Goal: Task Accomplishment & Management: Manage account settings

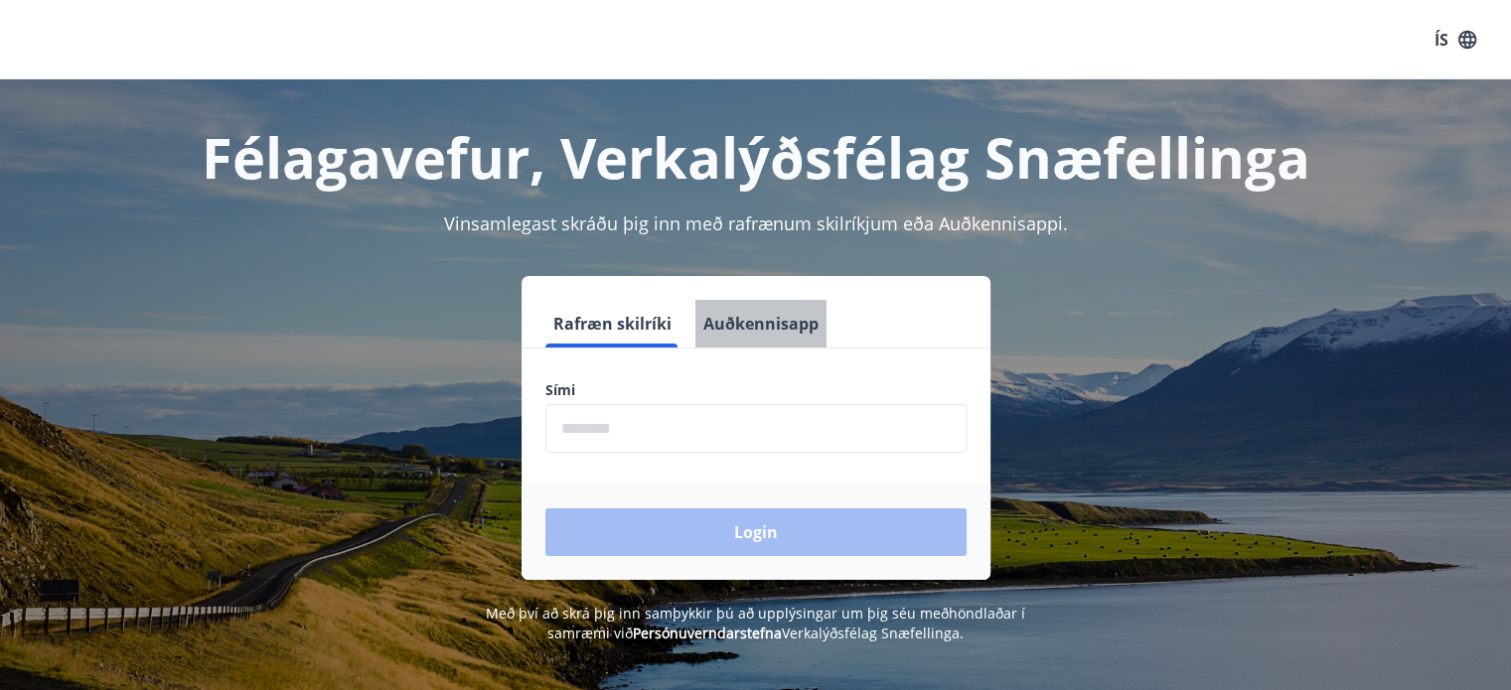
click at [775, 328] on button "Auðkennisapp" at bounding box center [760, 324] width 131 height 48
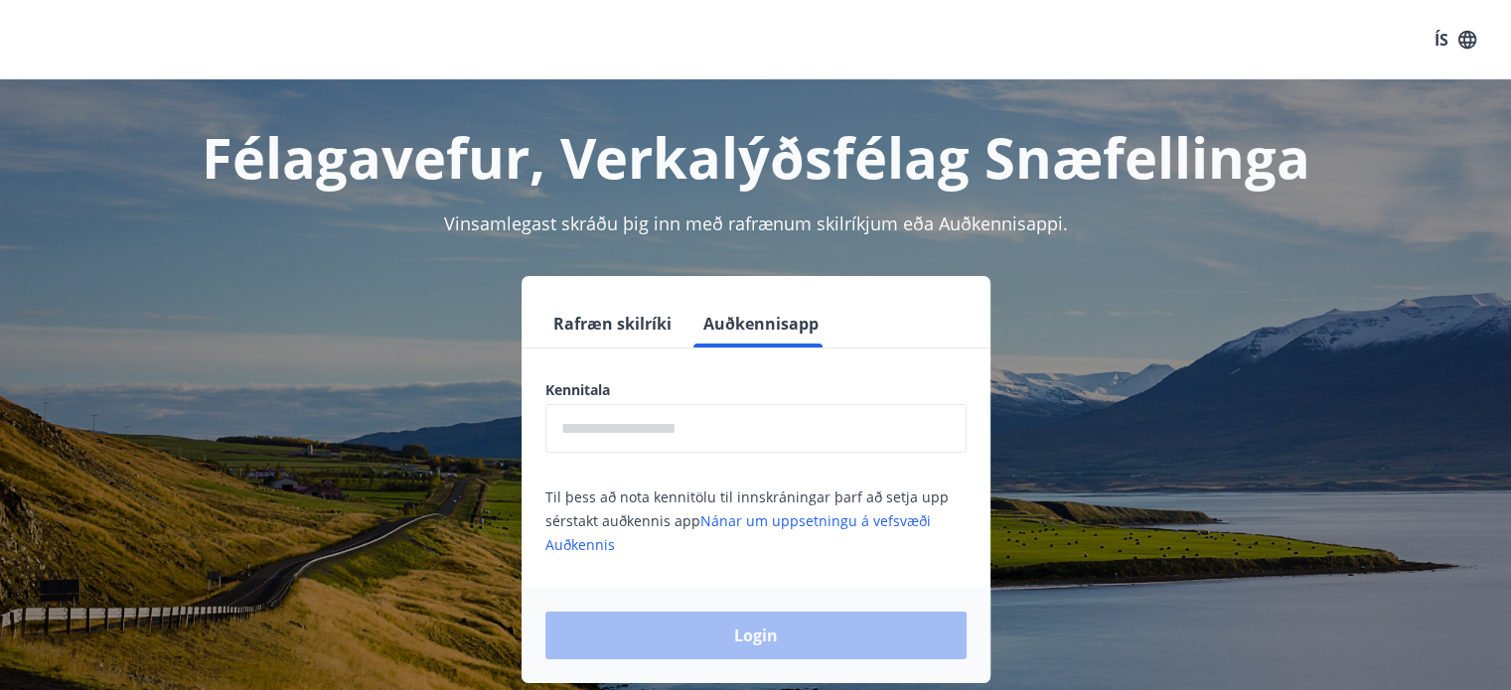
click at [612, 433] on input "text" at bounding box center [755, 428] width 421 height 49
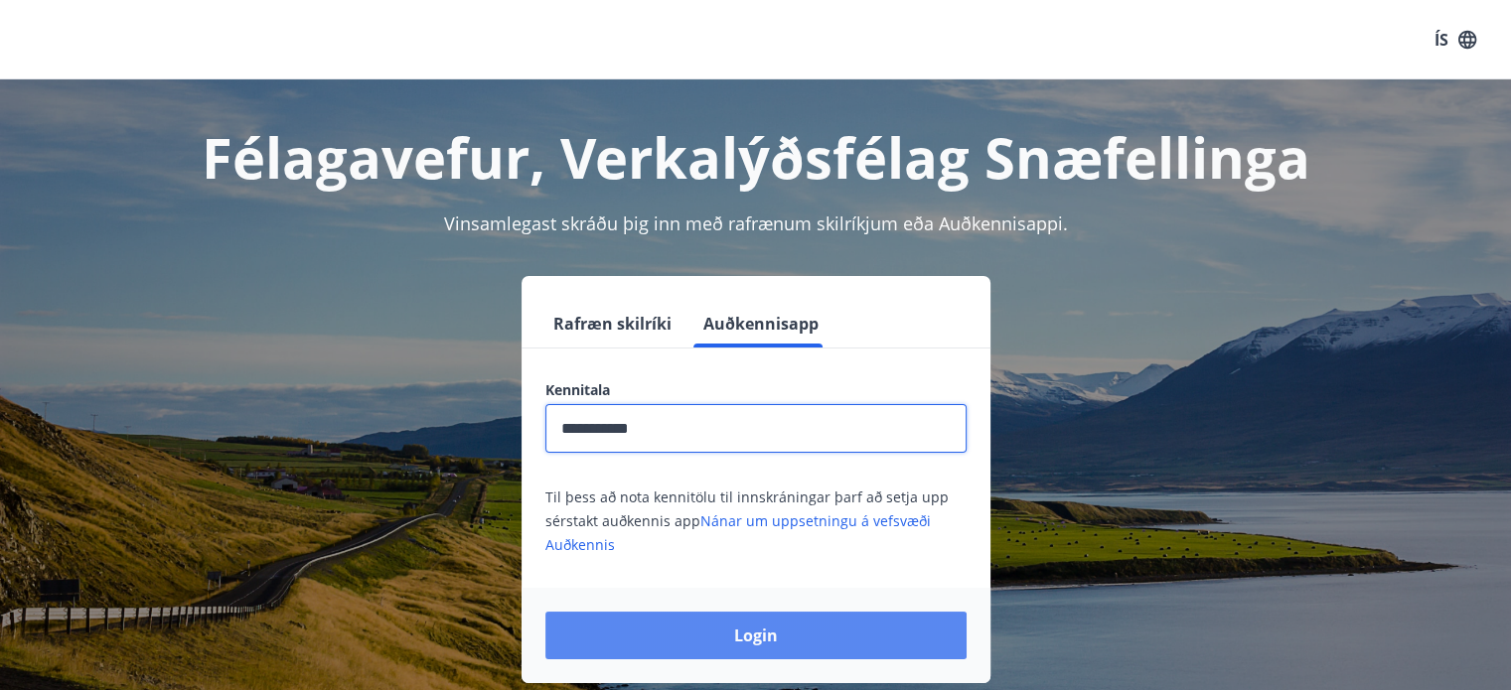
type input "**********"
click at [619, 634] on button "Login" at bounding box center [755, 636] width 421 height 48
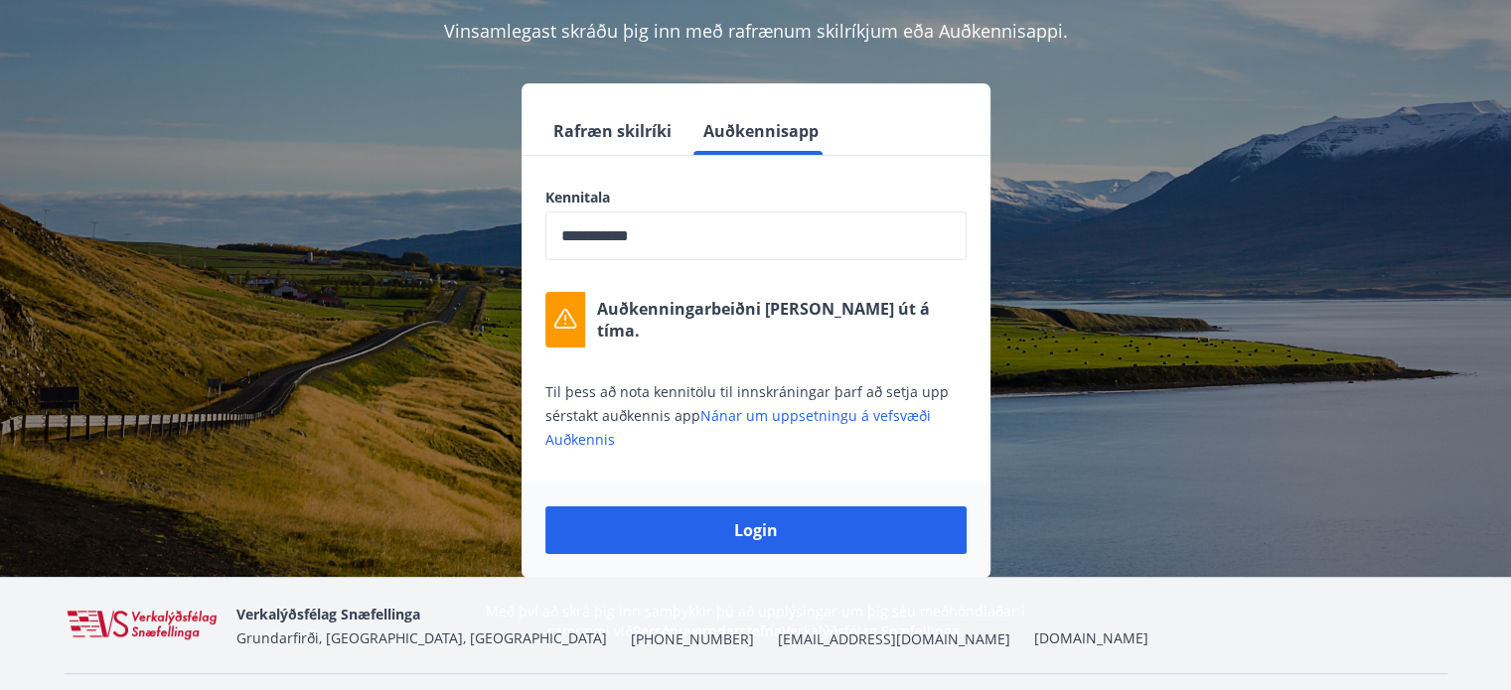
scroll to position [191, 0]
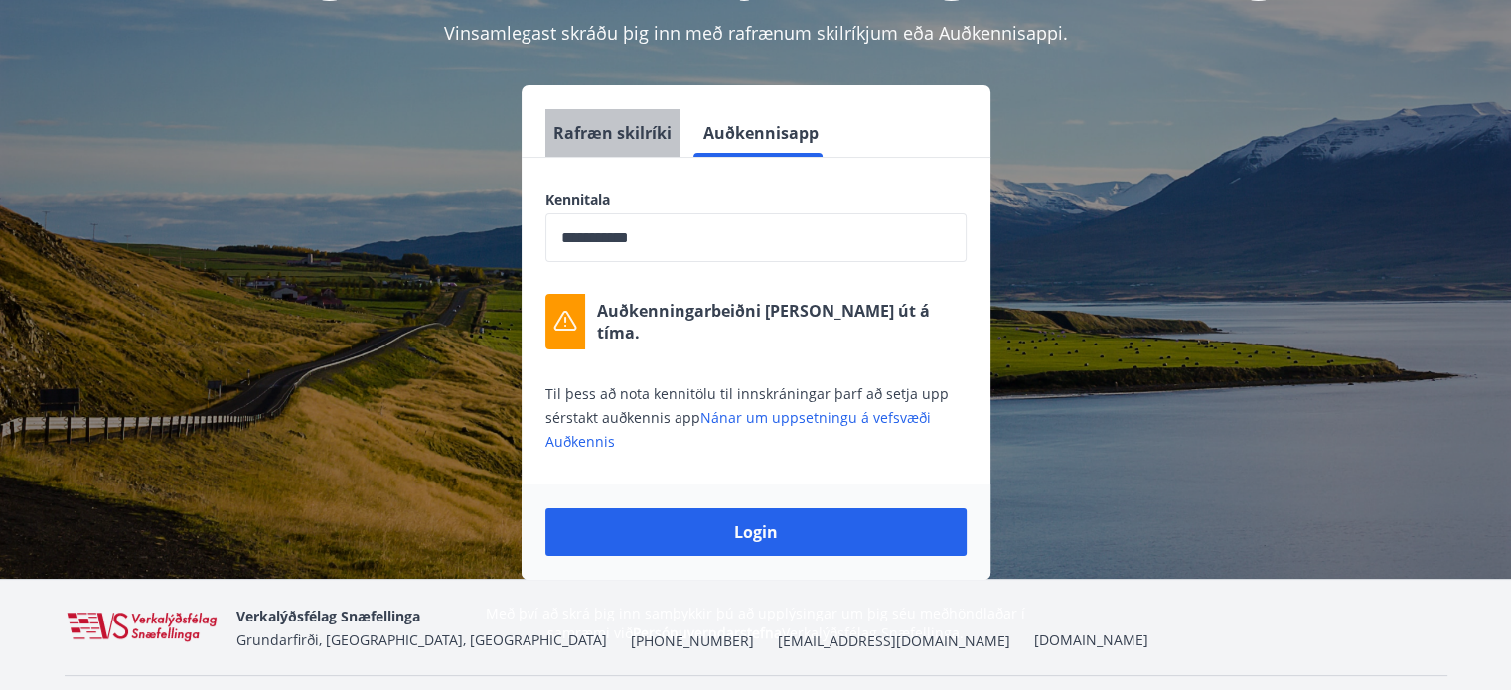
click at [614, 121] on button "Rafræn skilríki" at bounding box center [612, 133] width 134 height 48
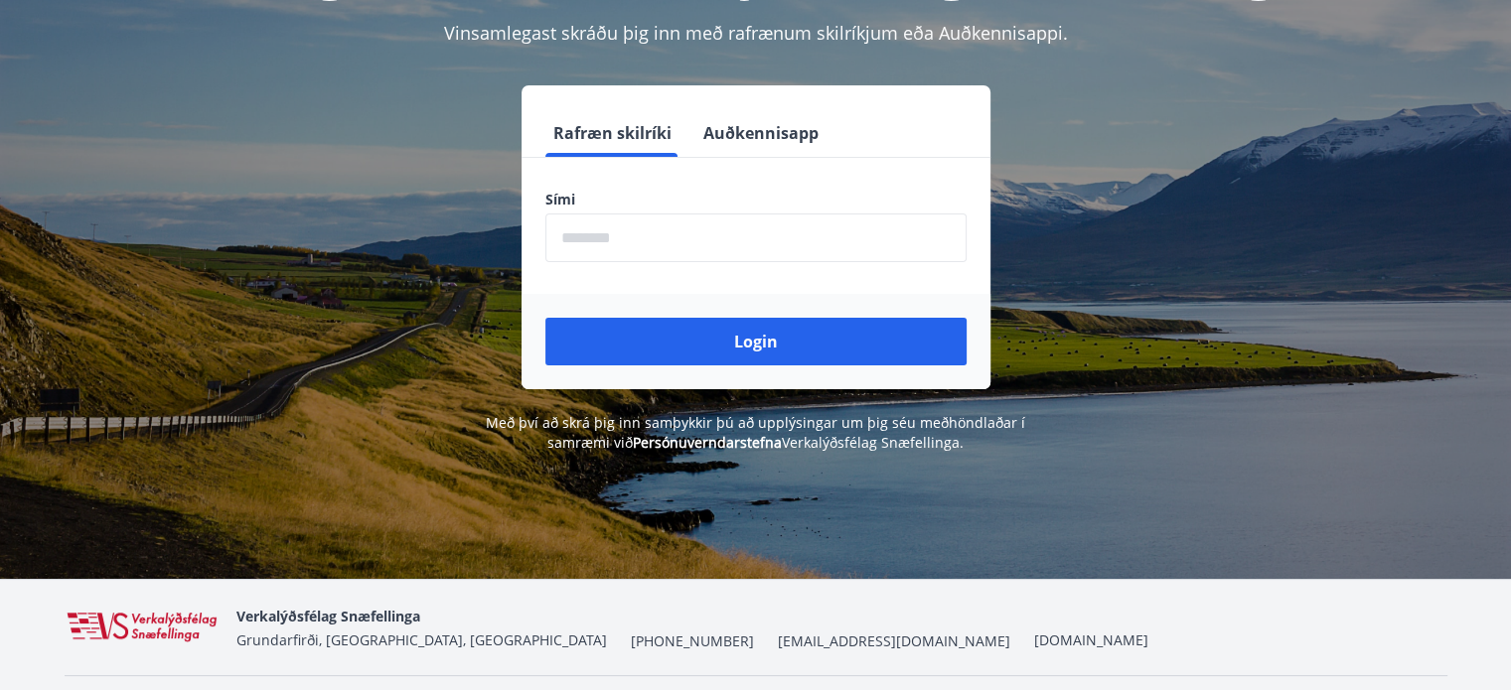
click at [737, 130] on button "Auðkennisapp" at bounding box center [760, 133] width 131 height 48
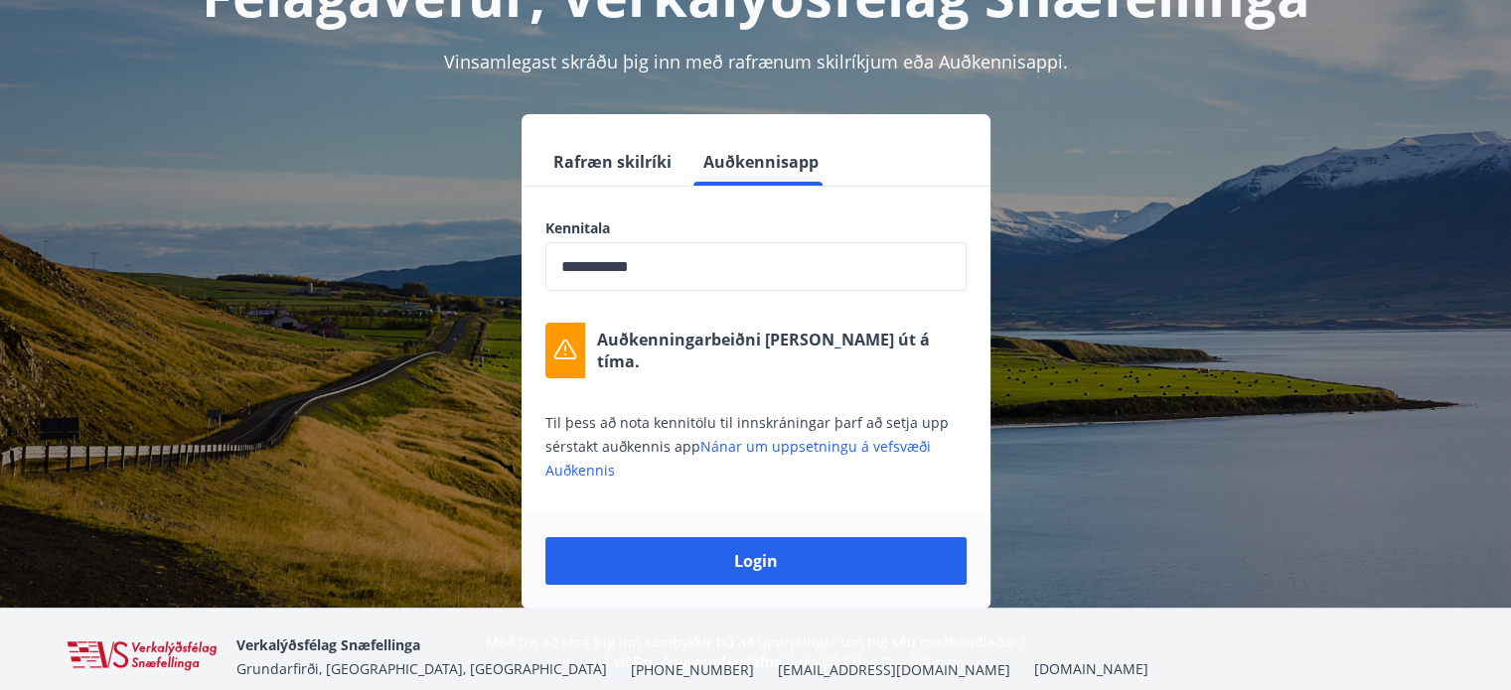
scroll to position [0, 0]
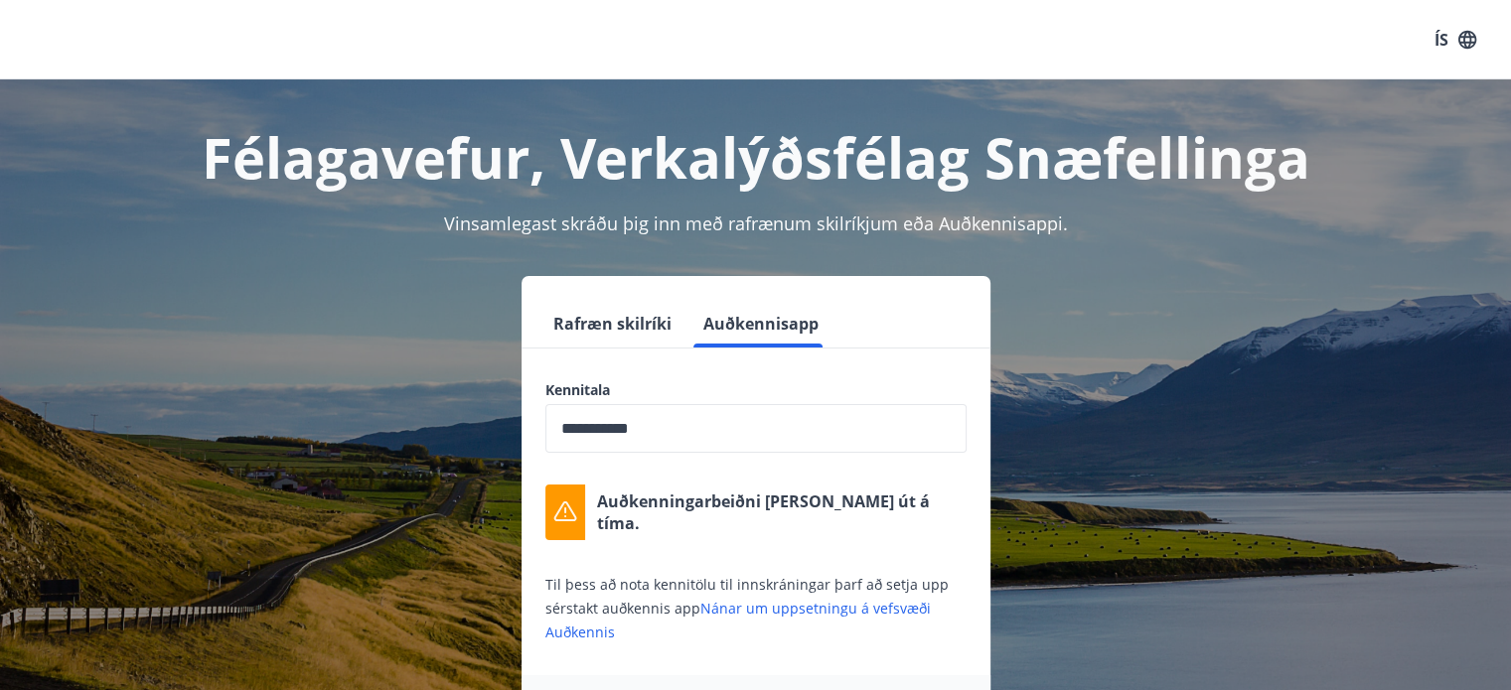
click at [1445, 31] on button "ÍS" at bounding box center [1455, 40] width 64 height 36
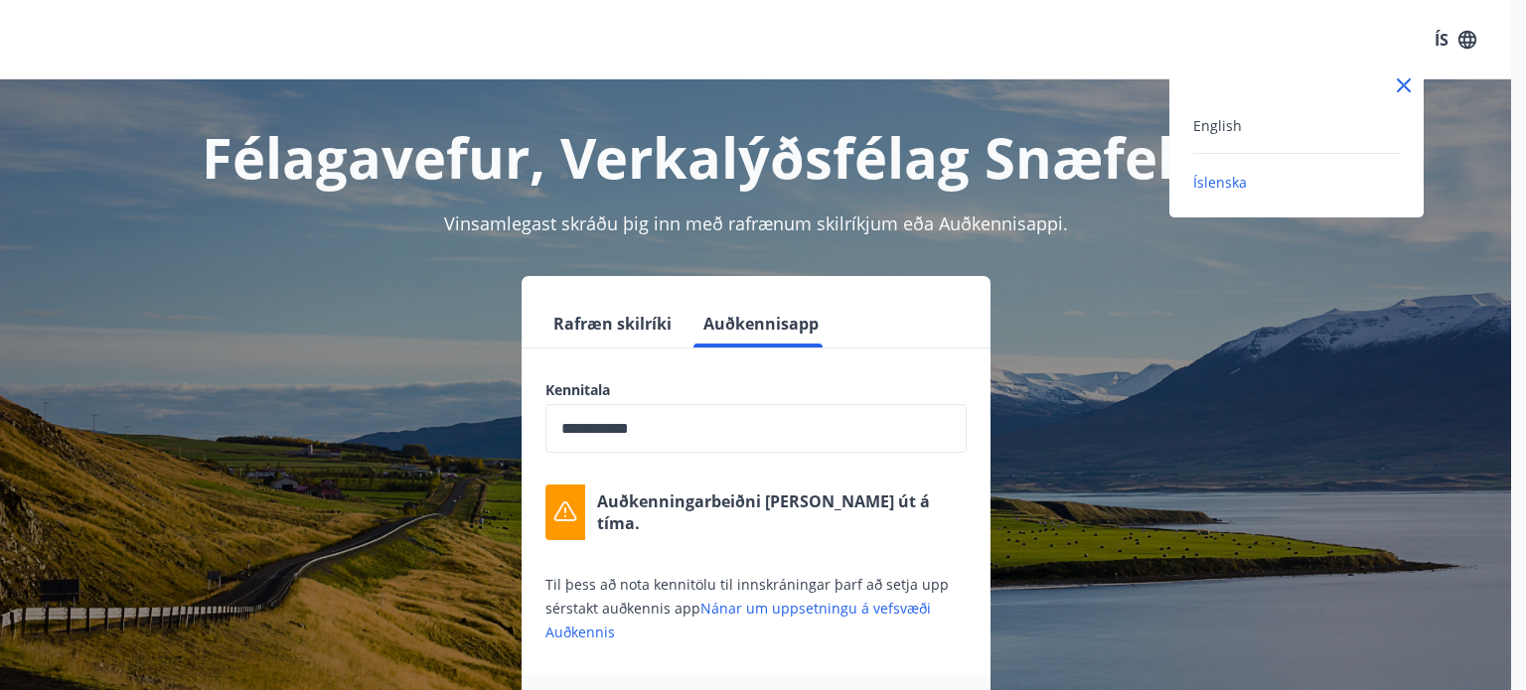
click at [1237, 113] on div "English" at bounding box center [1296, 125] width 207 height 24
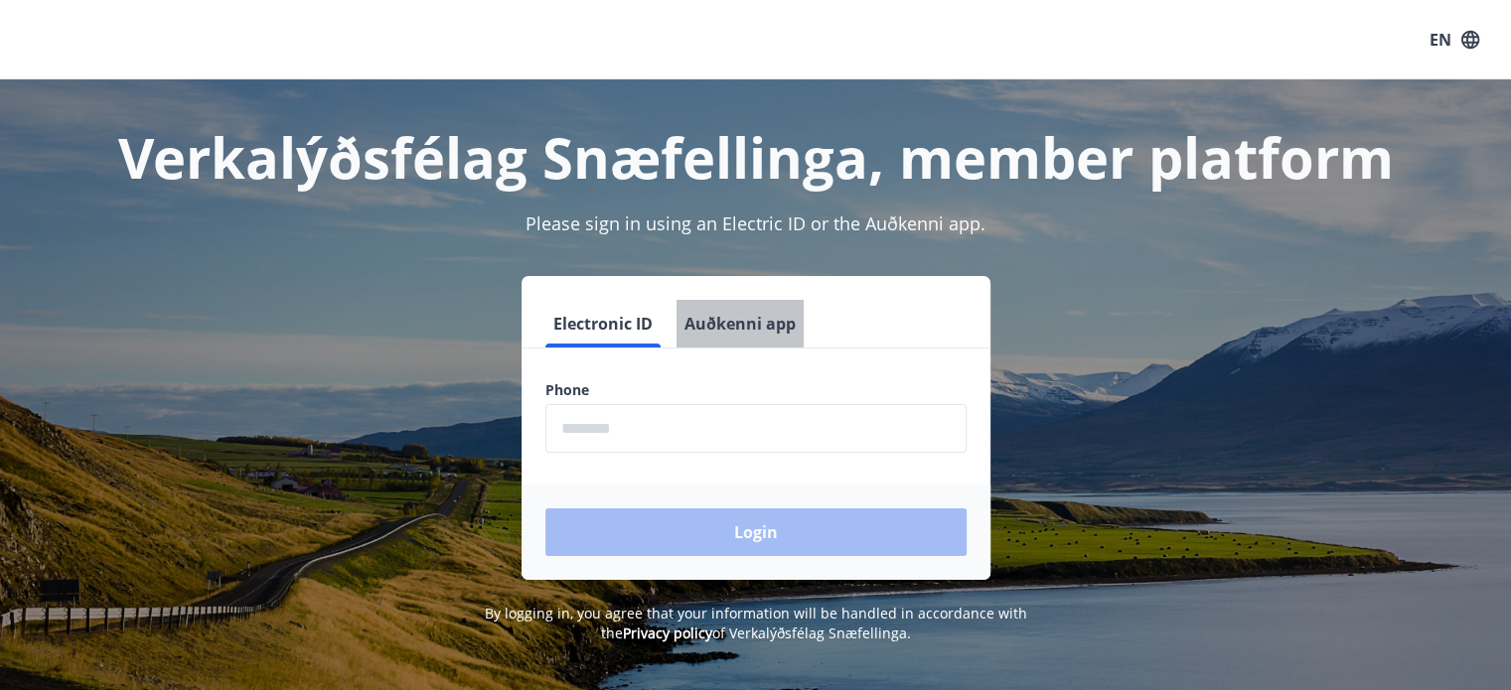
click at [784, 333] on button "Auðkenni app" at bounding box center [739, 324] width 127 height 48
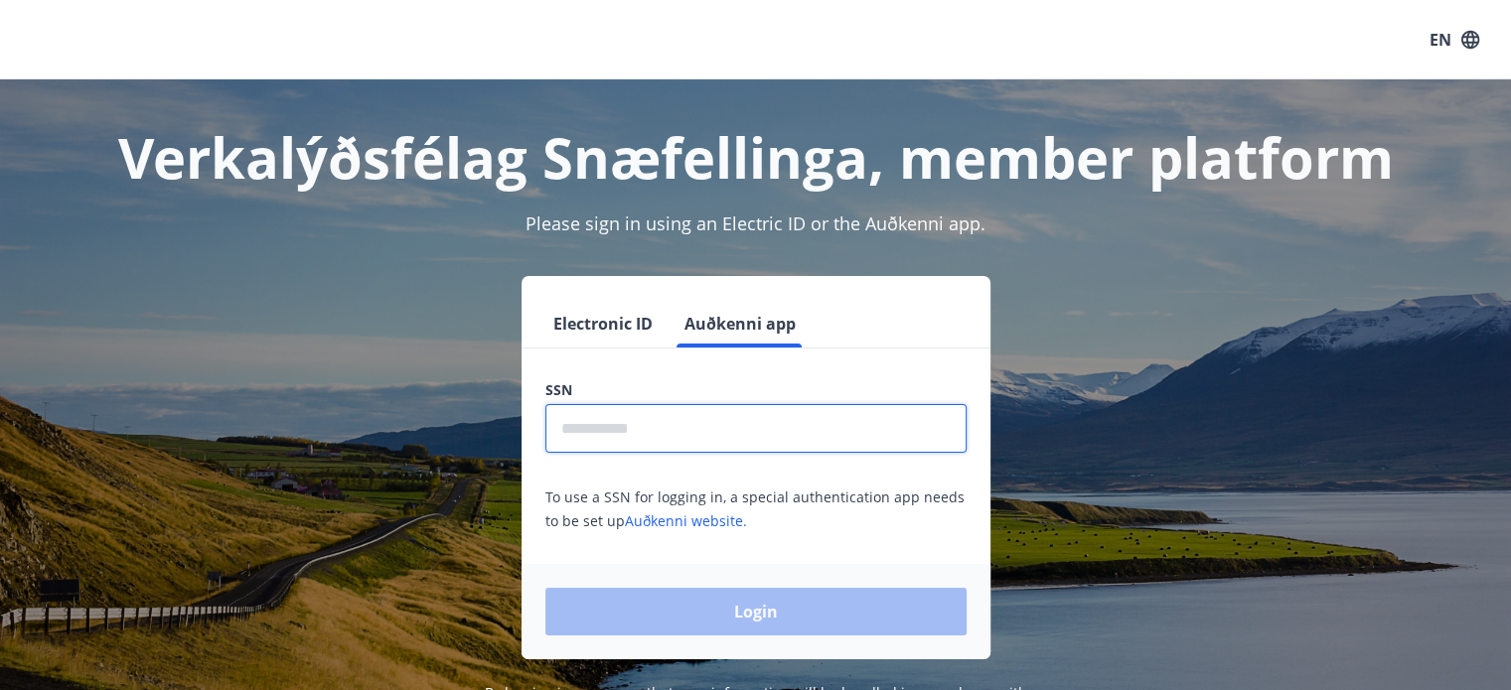
click at [668, 437] on input "text" at bounding box center [755, 428] width 421 height 49
type input "**********"
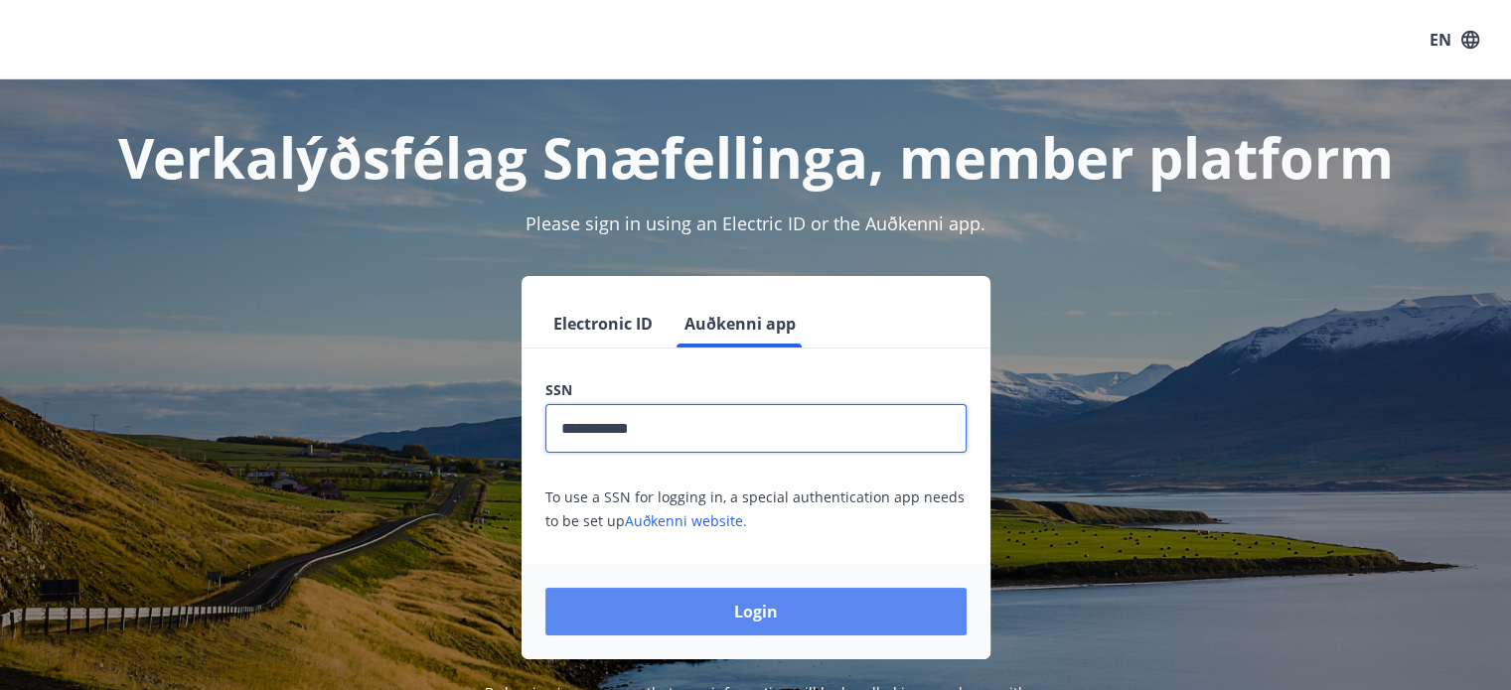
click at [672, 610] on button "Login" at bounding box center [755, 612] width 421 height 48
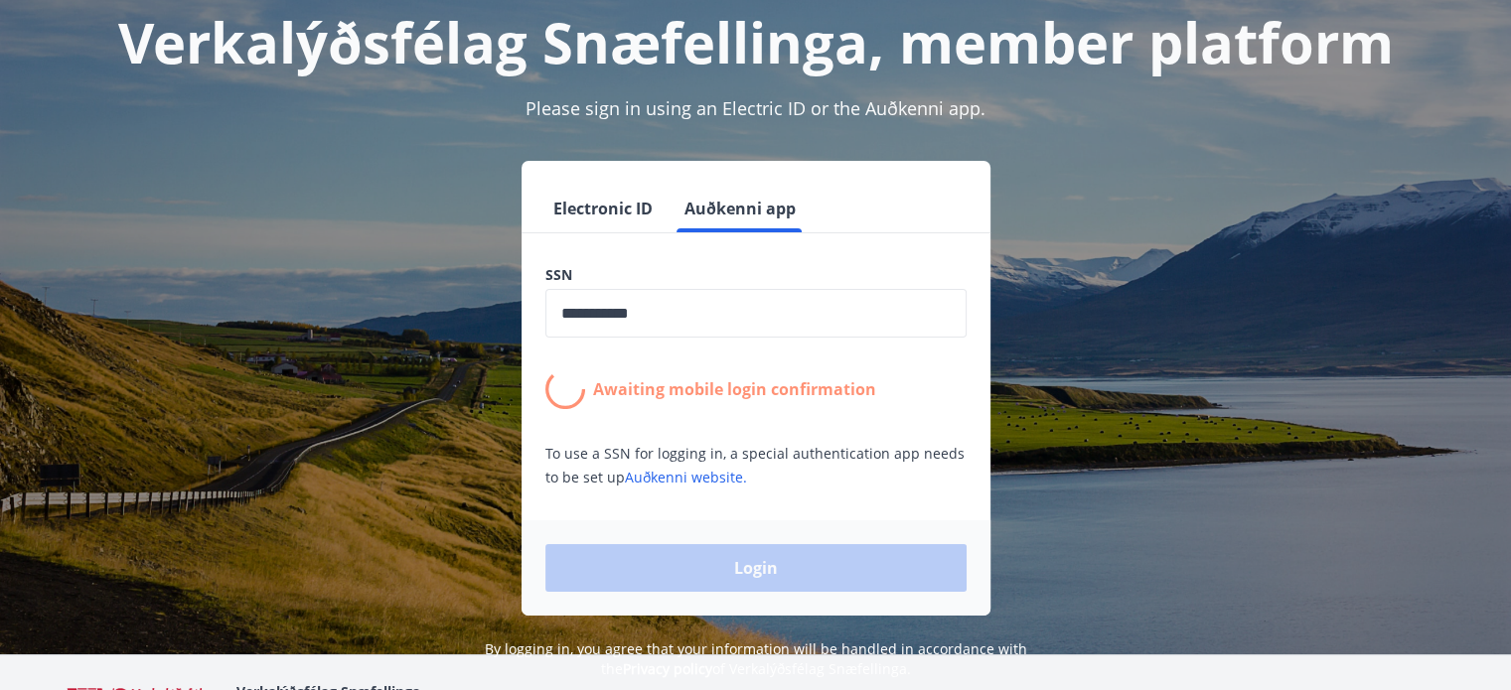
scroll to position [143, 0]
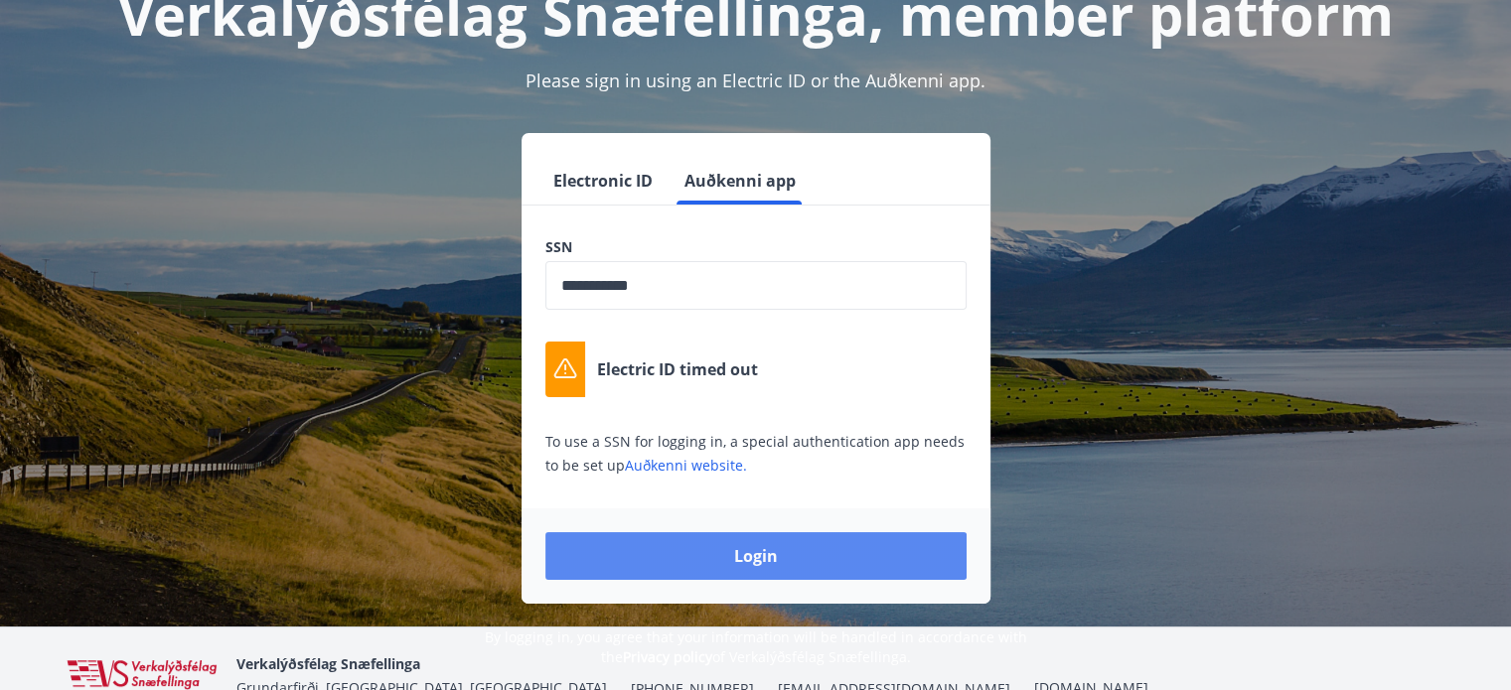
click at [702, 551] on button "Login" at bounding box center [755, 556] width 421 height 48
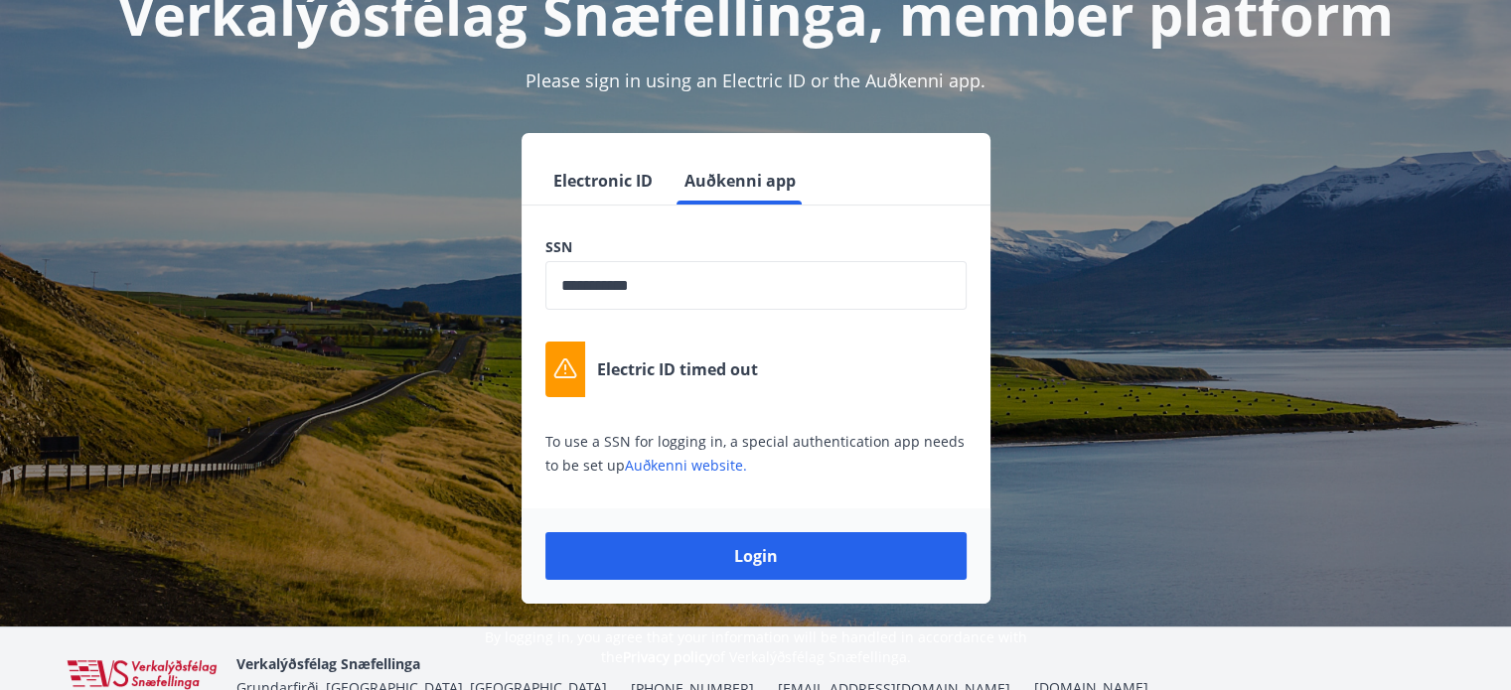
scroll to position [0, 0]
